Goal: Navigation & Orientation: Go to known website

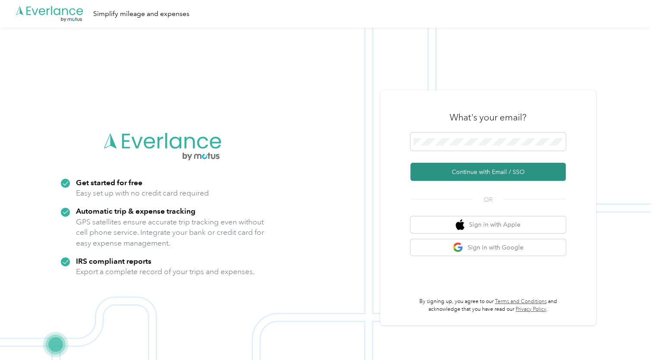
click at [471, 169] on button "Continue with Email / SSO" at bounding box center [488, 172] width 155 height 18
click at [490, 174] on button "Continue with Email / SSO" at bounding box center [488, 172] width 155 height 18
